Goal: Information Seeking & Learning: Learn about a topic

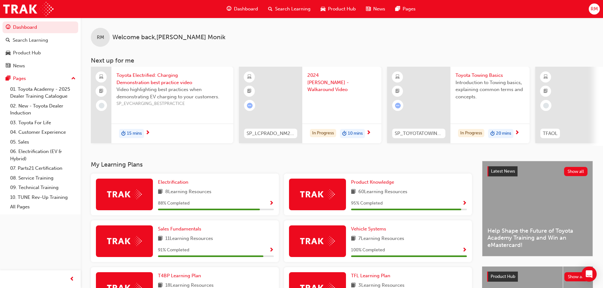
click at [470, 77] on span "Toyota Towing Basics" at bounding box center [489, 75] width 69 height 7
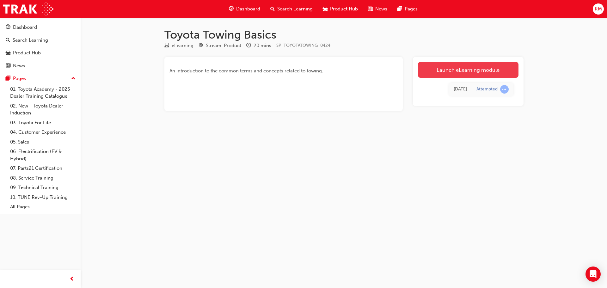
click at [462, 71] on link "Launch eLearning module" at bounding box center [468, 70] width 101 height 16
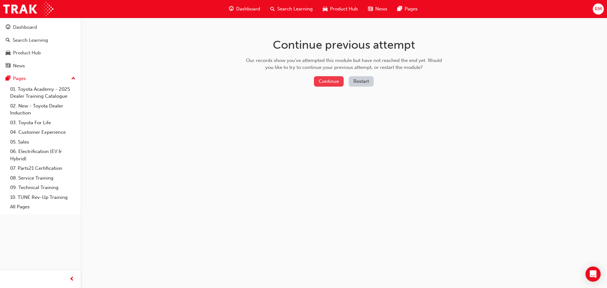
click at [334, 78] on button "Continue" at bounding box center [329, 81] width 30 height 10
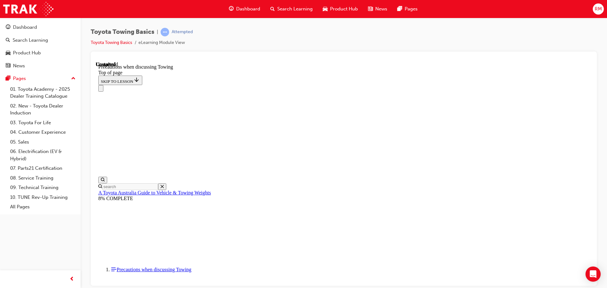
scroll to position [684, 0]
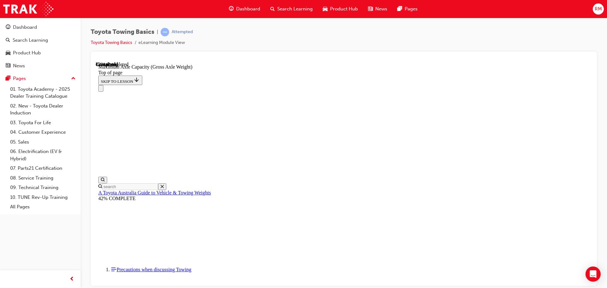
scroll to position [552, 0]
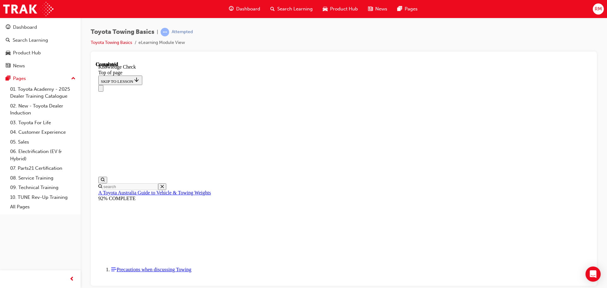
scroll to position [127, 0]
drag, startPoint x: 311, startPoint y: 6685, endPoint x: 263, endPoint y: 6703, distance: 51.8
drag, startPoint x: 352, startPoint y: 6717, endPoint x: 333, endPoint y: 6713, distance: 19.2
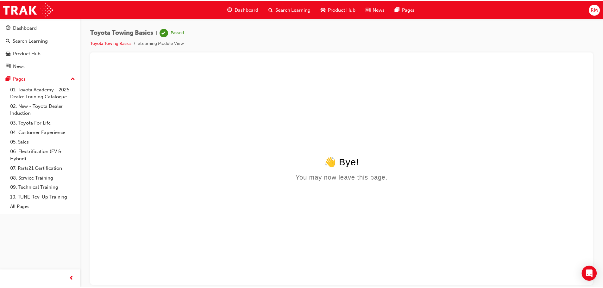
scroll to position [0, 0]
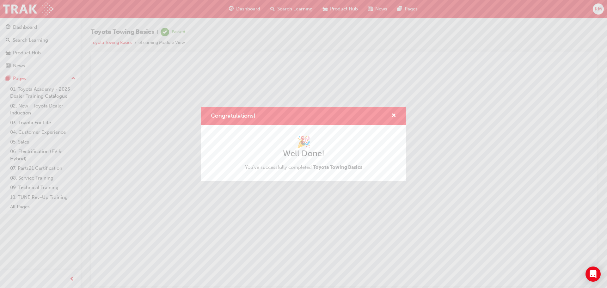
click at [29, 40] on div "Congratulations! 🎉 Well Done! You've successfully completed Toyota Towing Basics" at bounding box center [303, 144] width 607 height 288
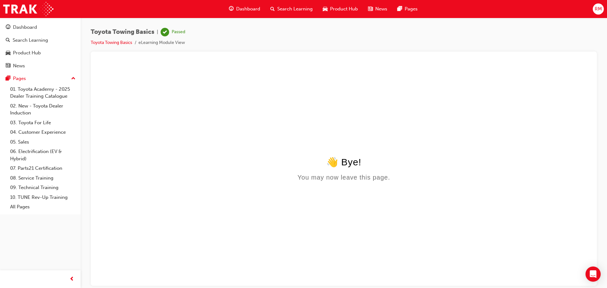
click at [291, 10] on span "Search Learning" at bounding box center [294, 8] width 35 height 7
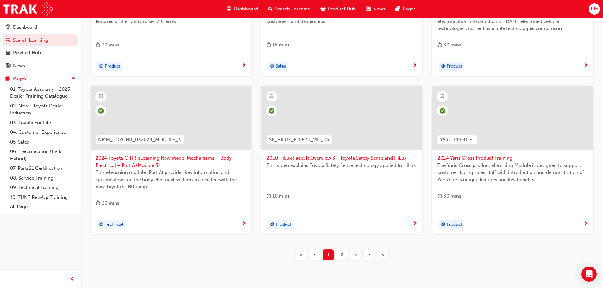
scroll to position [235, 0]
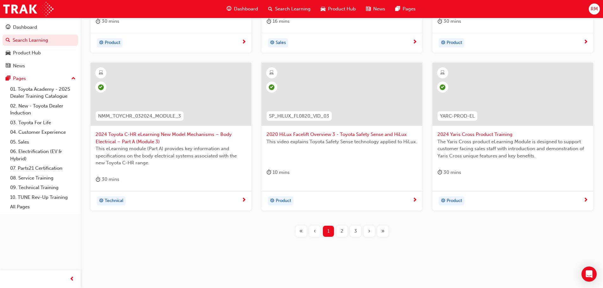
click at [344, 232] on div "2" at bounding box center [341, 231] width 11 height 11
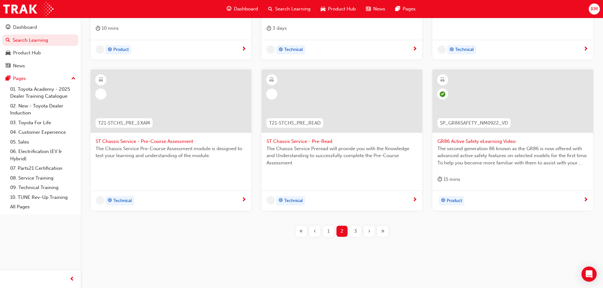
scroll to position [228, 0]
click at [356, 230] on span "3" at bounding box center [355, 231] width 3 height 7
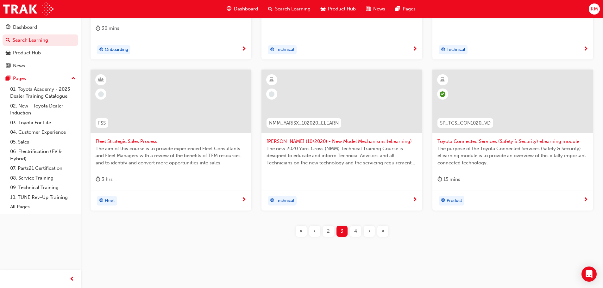
click at [357, 229] on div "4" at bounding box center [355, 231] width 11 height 11
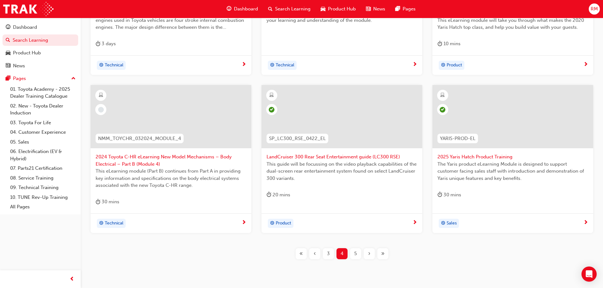
scroll to position [235, 0]
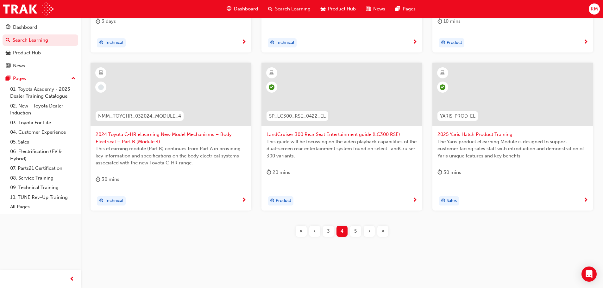
click at [352, 231] on div "5" at bounding box center [355, 231] width 11 height 11
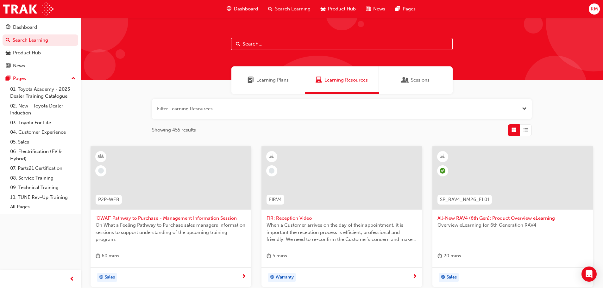
click at [277, 84] on div "Learning Plans" at bounding box center [268, 80] width 74 height 28
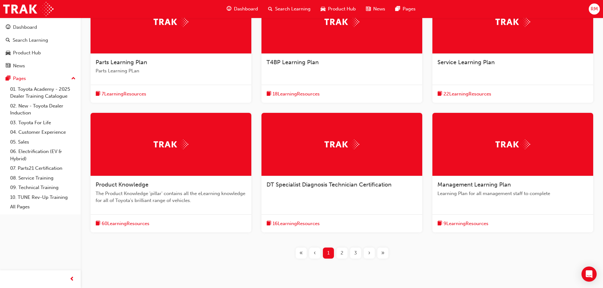
scroll to position [178, 0]
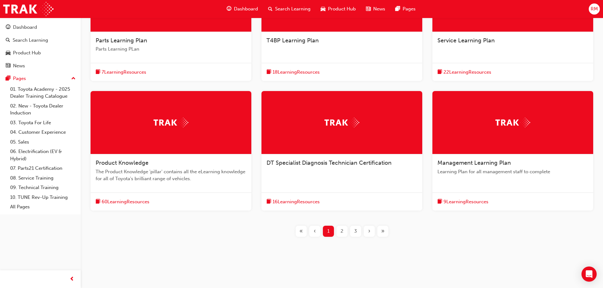
click at [342, 231] on span "2" at bounding box center [341, 231] width 3 height 7
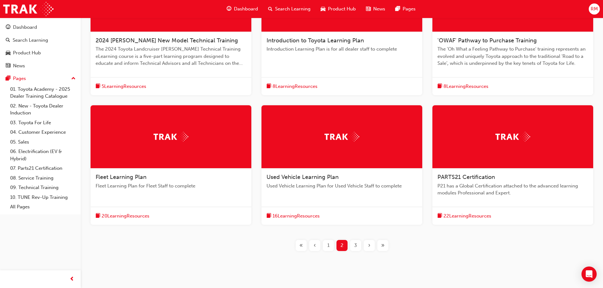
click at [354, 243] on span "3" at bounding box center [355, 245] width 3 height 7
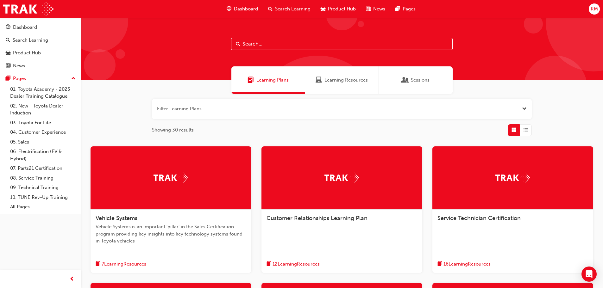
scroll to position [32, 0]
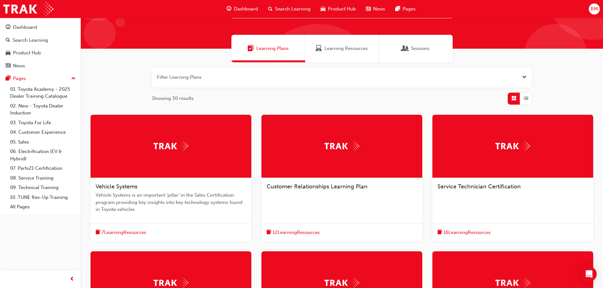
click at [351, 49] on span "Learning Resources" at bounding box center [345, 48] width 43 height 7
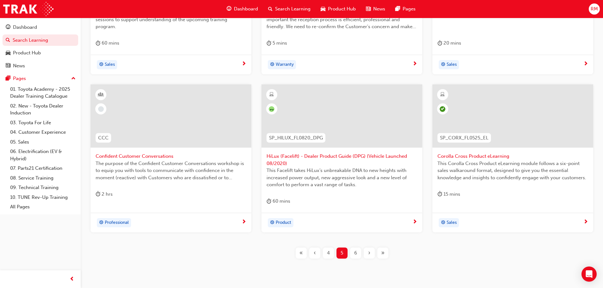
scroll to position [171, 0]
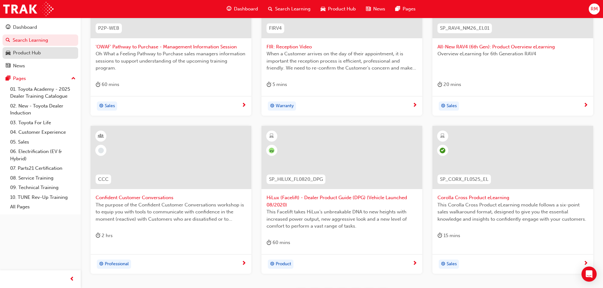
click at [15, 53] on div "Product Hub" at bounding box center [27, 52] width 28 height 7
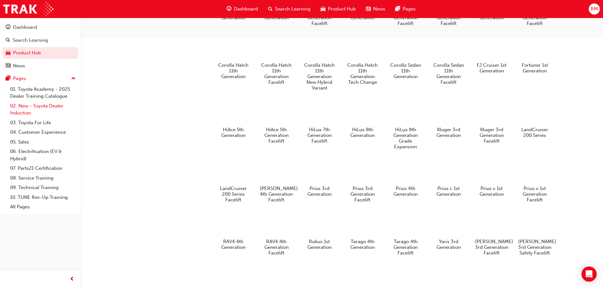
scroll to position [312, 0]
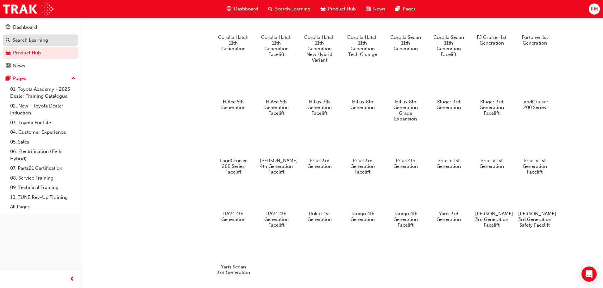
click at [19, 40] on div "Search Learning" at bounding box center [30, 40] width 35 height 7
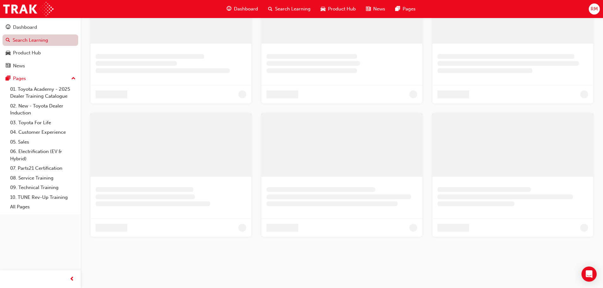
scroll to position [235, 0]
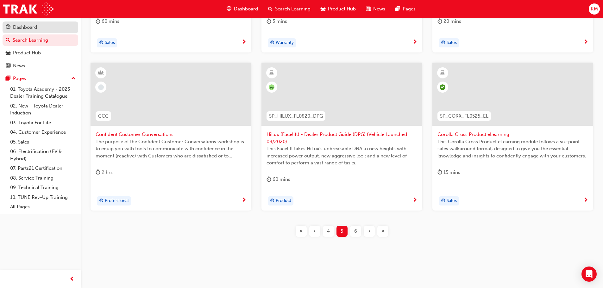
click at [15, 28] on div "Dashboard" at bounding box center [25, 27] width 24 height 7
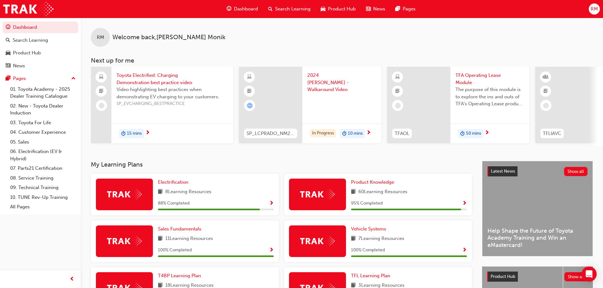
click at [325, 83] on span "2024 [PERSON_NAME] - Walkaround Video" at bounding box center [341, 83] width 69 height 22
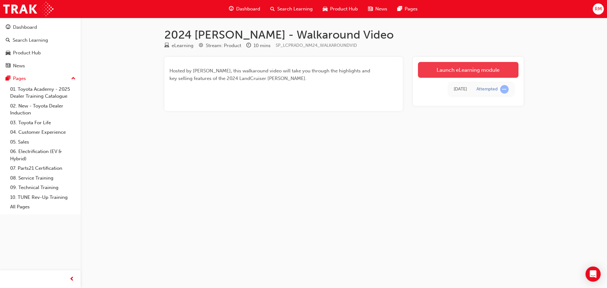
click at [456, 70] on link "Launch eLearning module" at bounding box center [468, 70] width 101 height 16
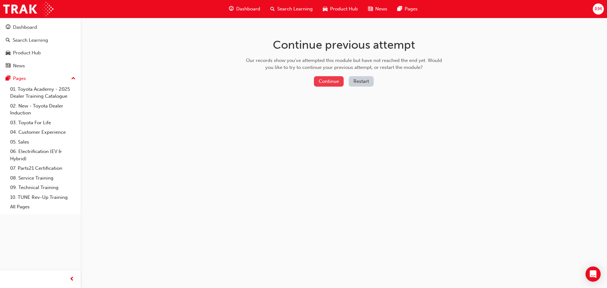
click at [323, 80] on button "Continue" at bounding box center [329, 81] width 30 height 10
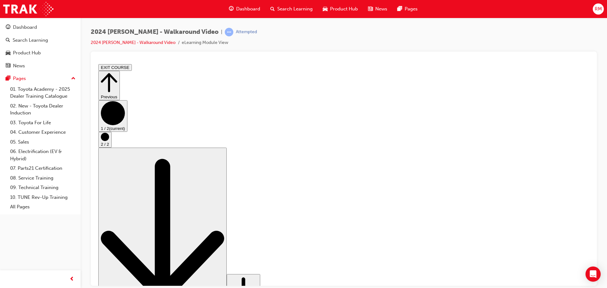
drag, startPoint x: 320, startPoint y: 256, endPoint x: 293, endPoint y: 255, distance: 27.5
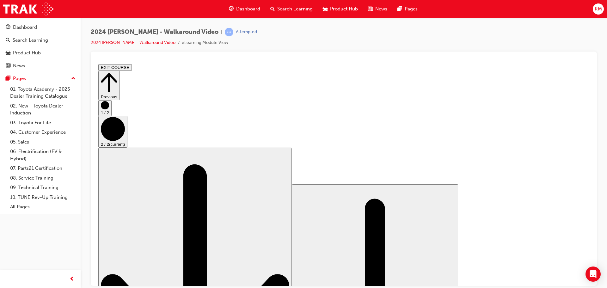
click at [117, 76] on icon "Step controls" at bounding box center [109, 82] width 16 height 22
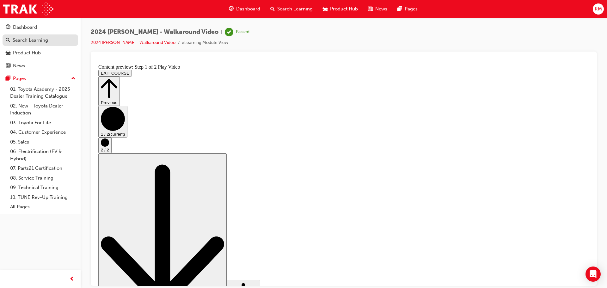
click at [33, 42] on div "Search Learning" at bounding box center [30, 40] width 35 height 7
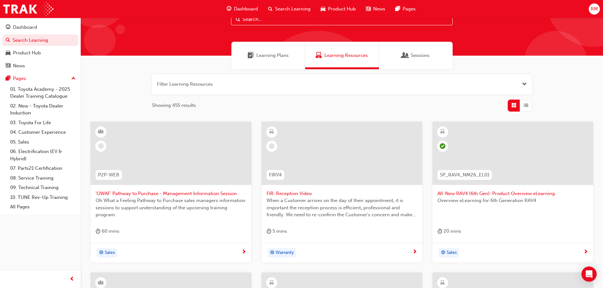
scroll to position [13, 0]
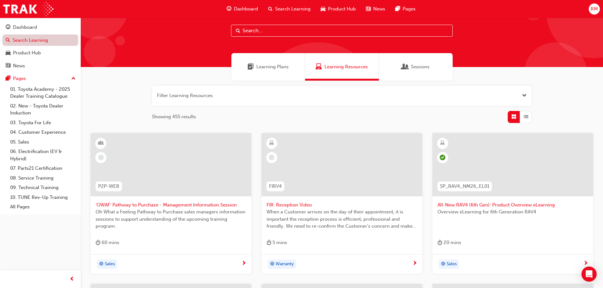
click at [25, 39] on link "Search Learning" at bounding box center [41, 40] width 76 height 12
click at [24, 50] on div "Product Hub" at bounding box center [27, 52] width 28 height 7
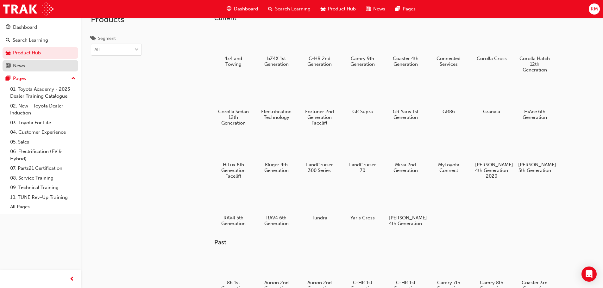
click at [25, 67] on div "News" at bounding box center [19, 65] width 12 height 7
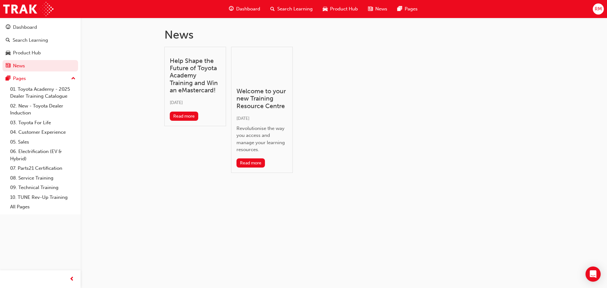
click at [295, 10] on span "Search Learning" at bounding box center [294, 8] width 35 height 7
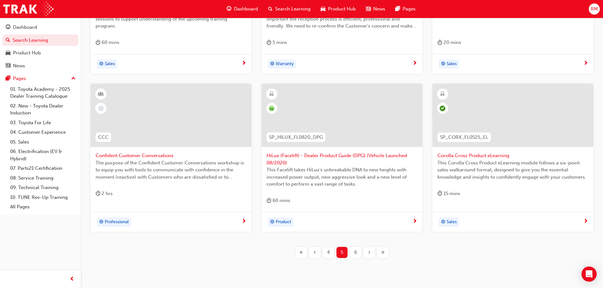
scroll to position [235, 0]
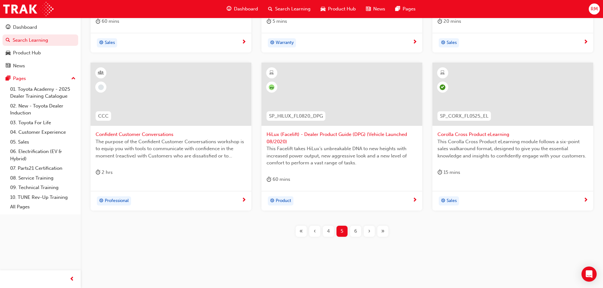
click at [282, 7] on span "Search Learning" at bounding box center [292, 8] width 35 height 7
click at [247, 9] on span "Dashboard" at bounding box center [246, 8] width 24 height 7
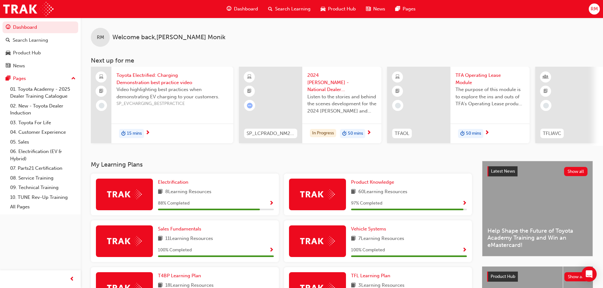
click at [356, 72] on span "2024 [PERSON_NAME] - National Dealer Convention Podcast" at bounding box center [341, 83] width 69 height 22
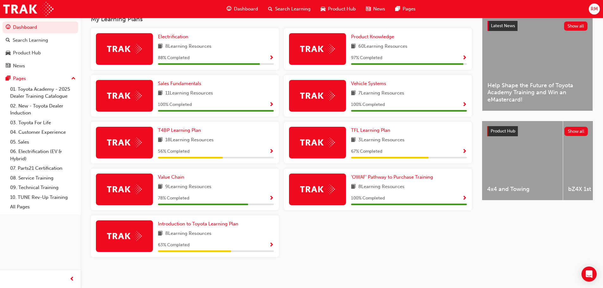
scroll to position [148, 0]
click at [343, 9] on span "Product Hub" at bounding box center [342, 8] width 28 height 7
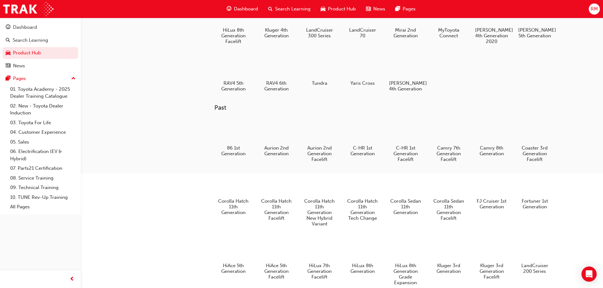
click at [283, 6] on span "Search Learning" at bounding box center [292, 8] width 35 height 7
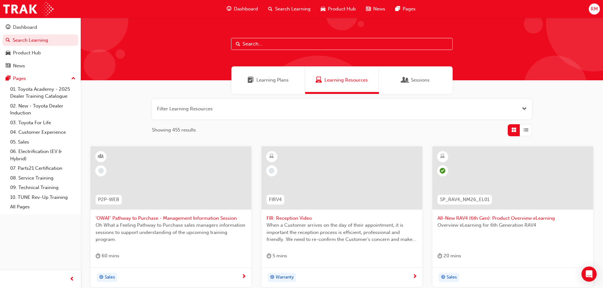
click at [270, 79] on span "Learning Plans" at bounding box center [272, 80] width 32 height 7
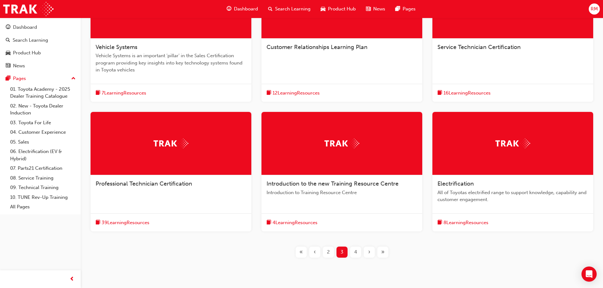
scroll to position [160, 0]
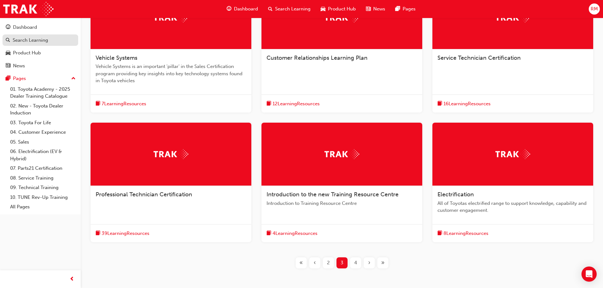
click at [23, 40] on div "Search Learning" at bounding box center [30, 40] width 35 height 7
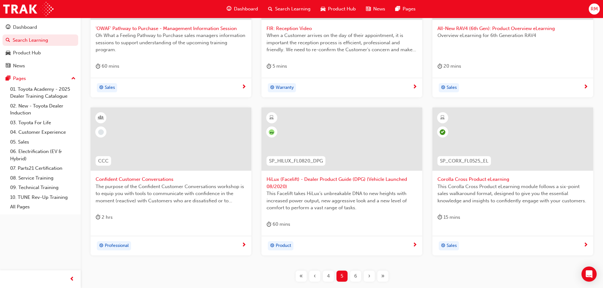
scroll to position [235, 0]
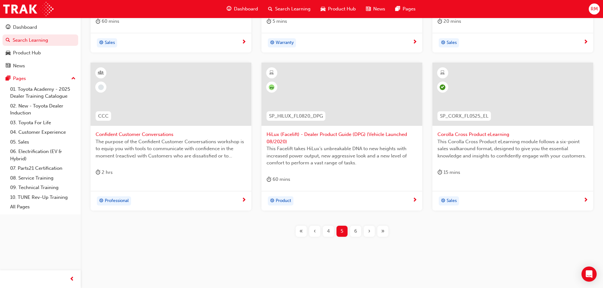
click at [353, 231] on div "6" at bounding box center [355, 231] width 11 height 11
